Goal: Browse casually

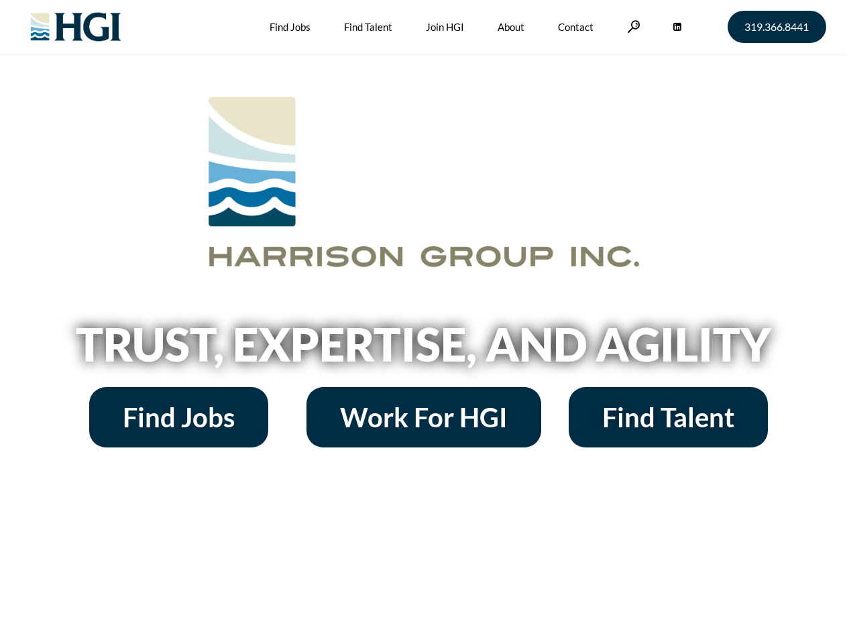
click at [423, 322] on h2 "Trust, Expertise, and Agility" at bounding box center [424, 344] width 765 height 46
click at [632, 26] on link at bounding box center [633, 26] width 13 height 13
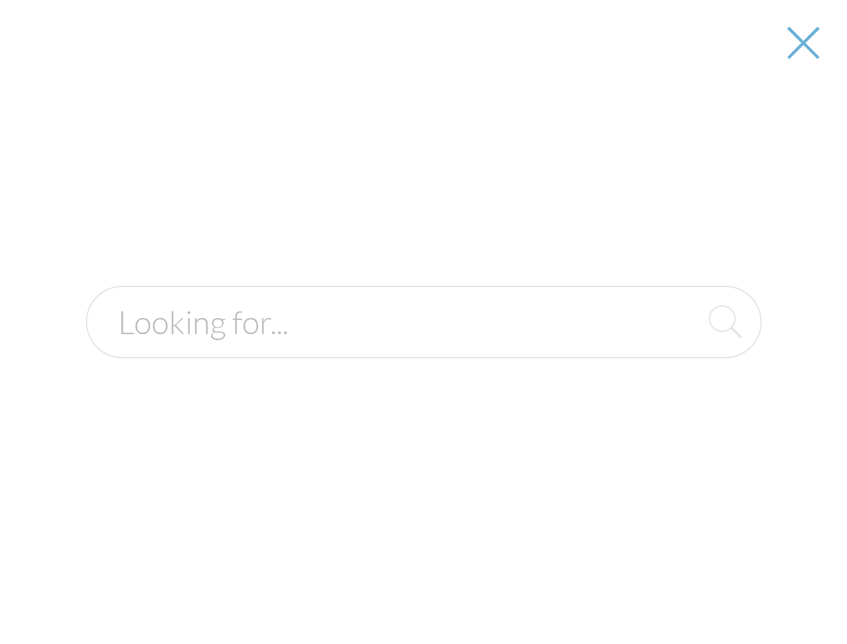
click at [423, 349] on h2 "Trust, Expertise, and Agility" at bounding box center [424, 344] width 765 height 46
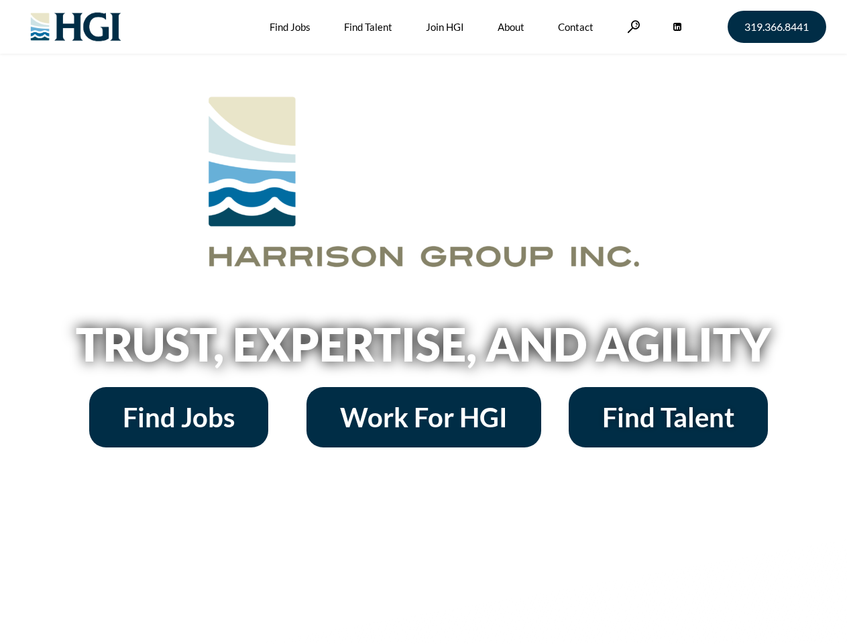
click at [423, 322] on h2 "Trust, Expertise, and Agility" at bounding box center [424, 344] width 765 height 46
click at [632, 26] on link at bounding box center [633, 26] width 13 height 13
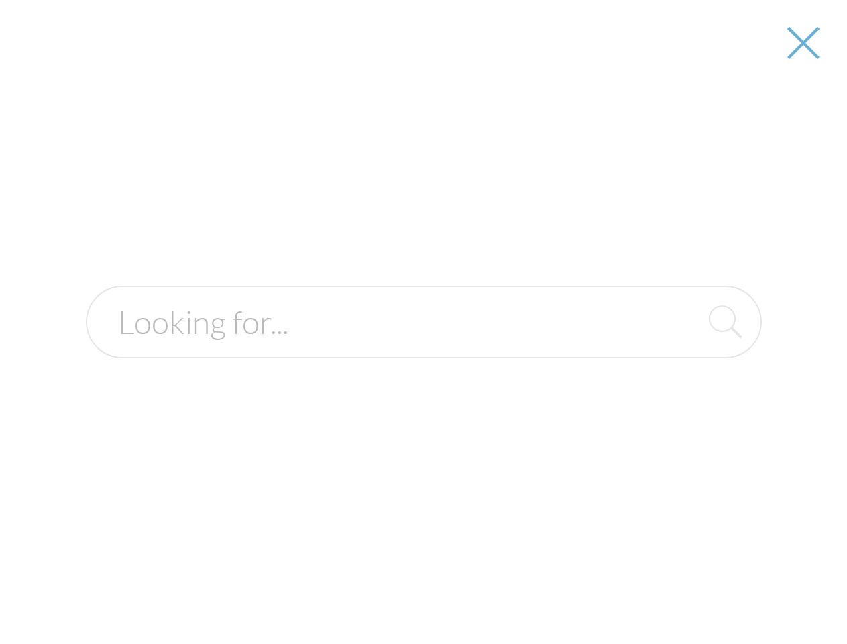
click at [423, 349] on div at bounding box center [423, 322] width 845 height 644
